Goal: Navigation & Orientation: Find specific page/section

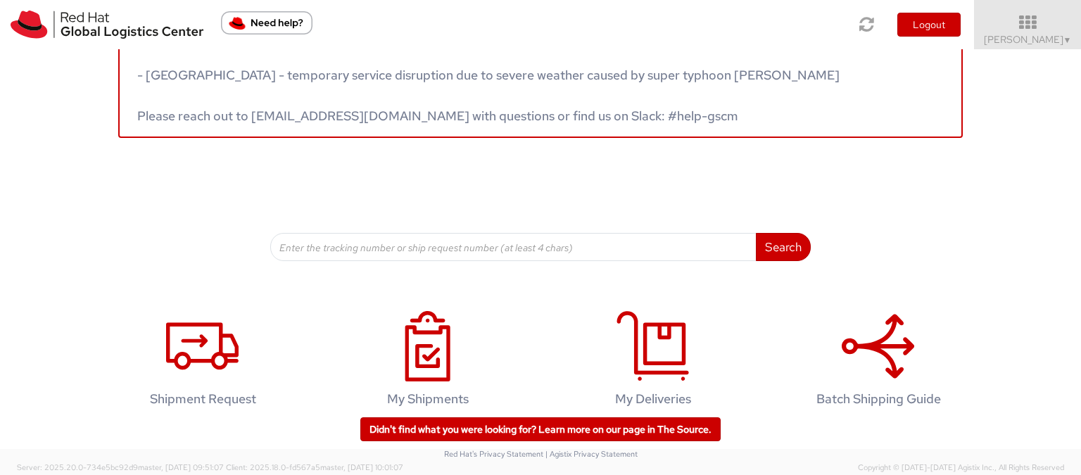
scroll to position [70, 0]
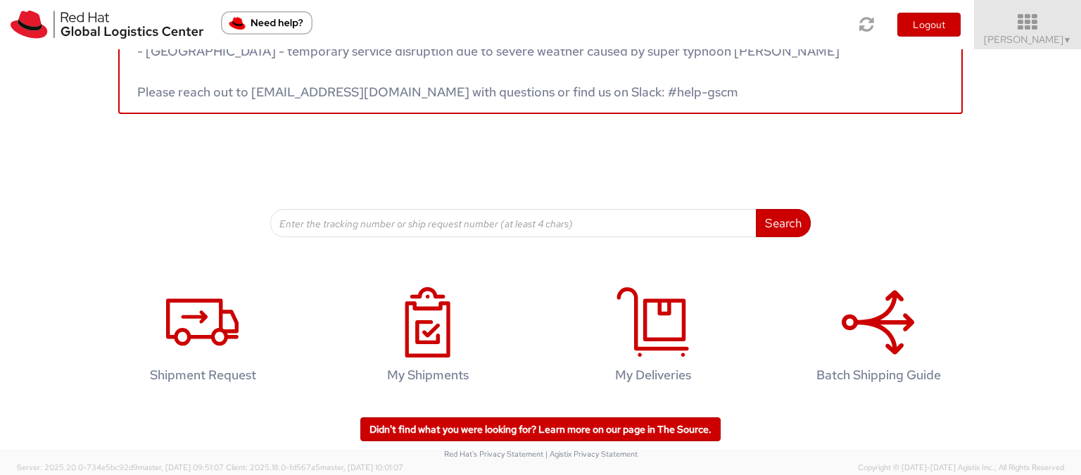
click at [1059, 38] on span "[PERSON_NAME] ▼" at bounding box center [1028, 39] width 88 height 13
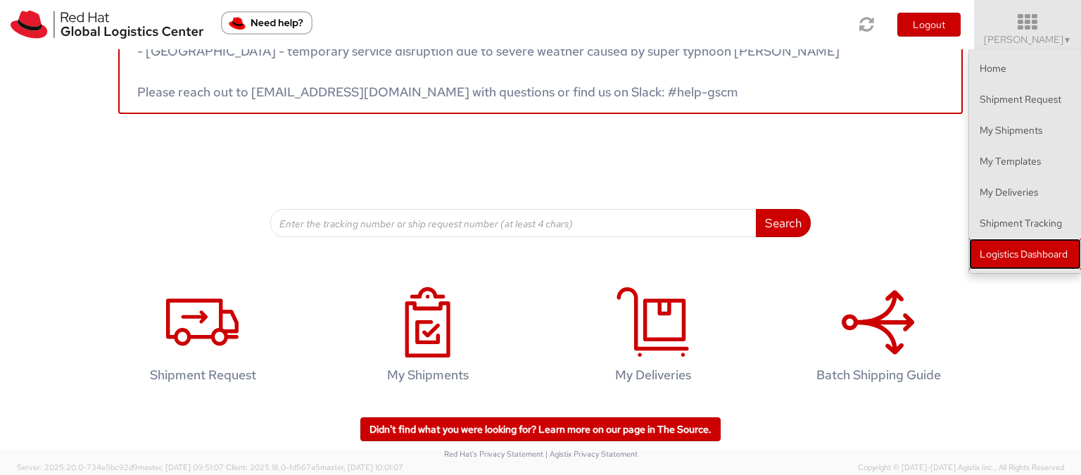
click at [1056, 261] on link "Logistics Dashboard" at bounding box center [1025, 254] width 112 height 31
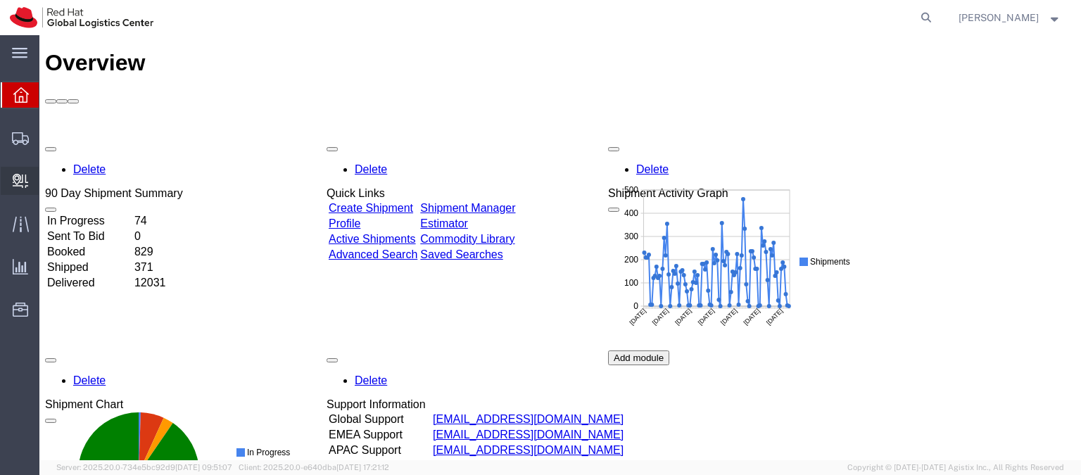
click at [46, 184] on span "Internal Delivery" at bounding box center [44, 181] width 10 height 28
